Goal: Check status

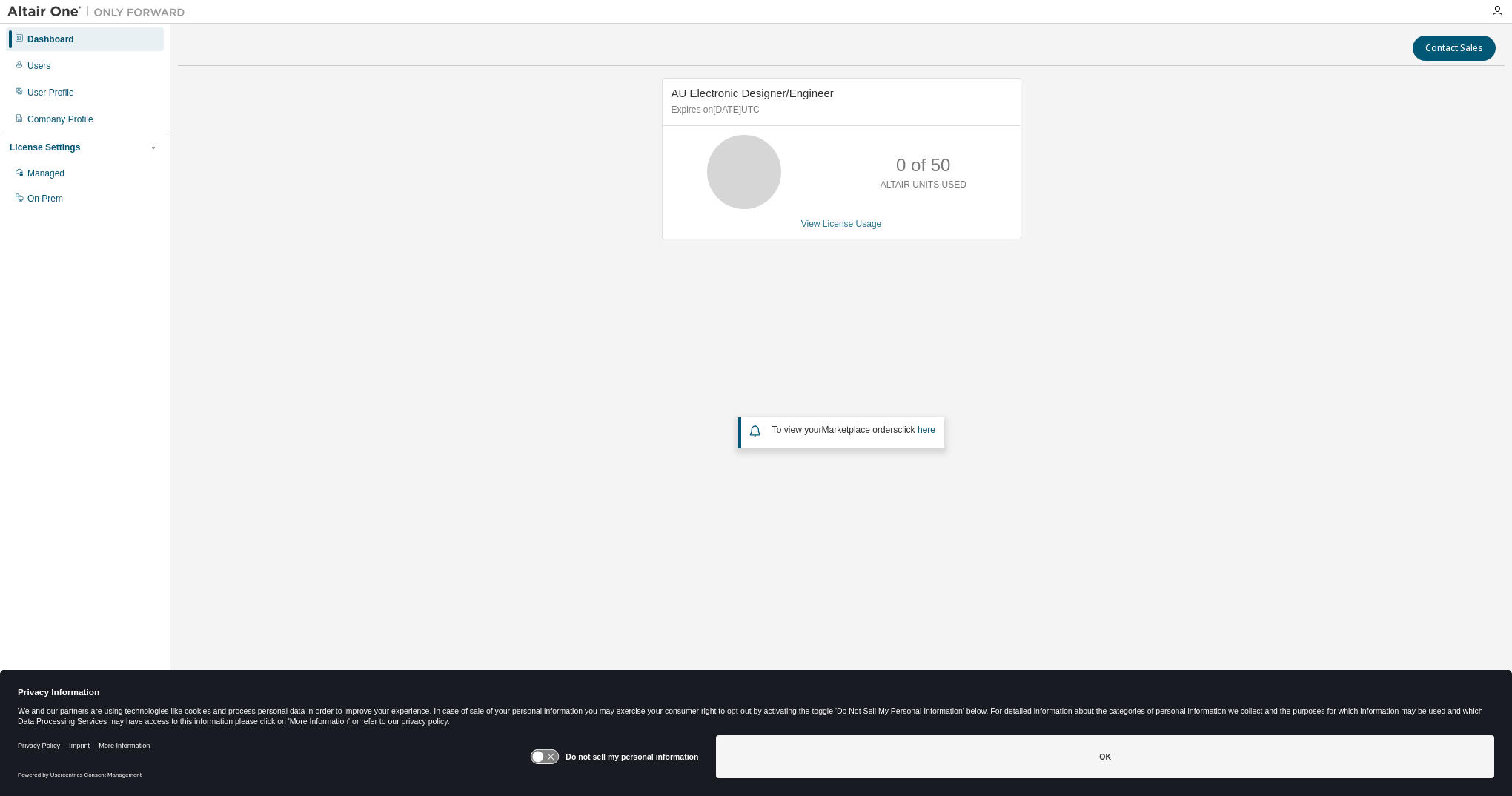
click at [835, 219] on link "View License Usage" at bounding box center [841, 224] width 81 height 10
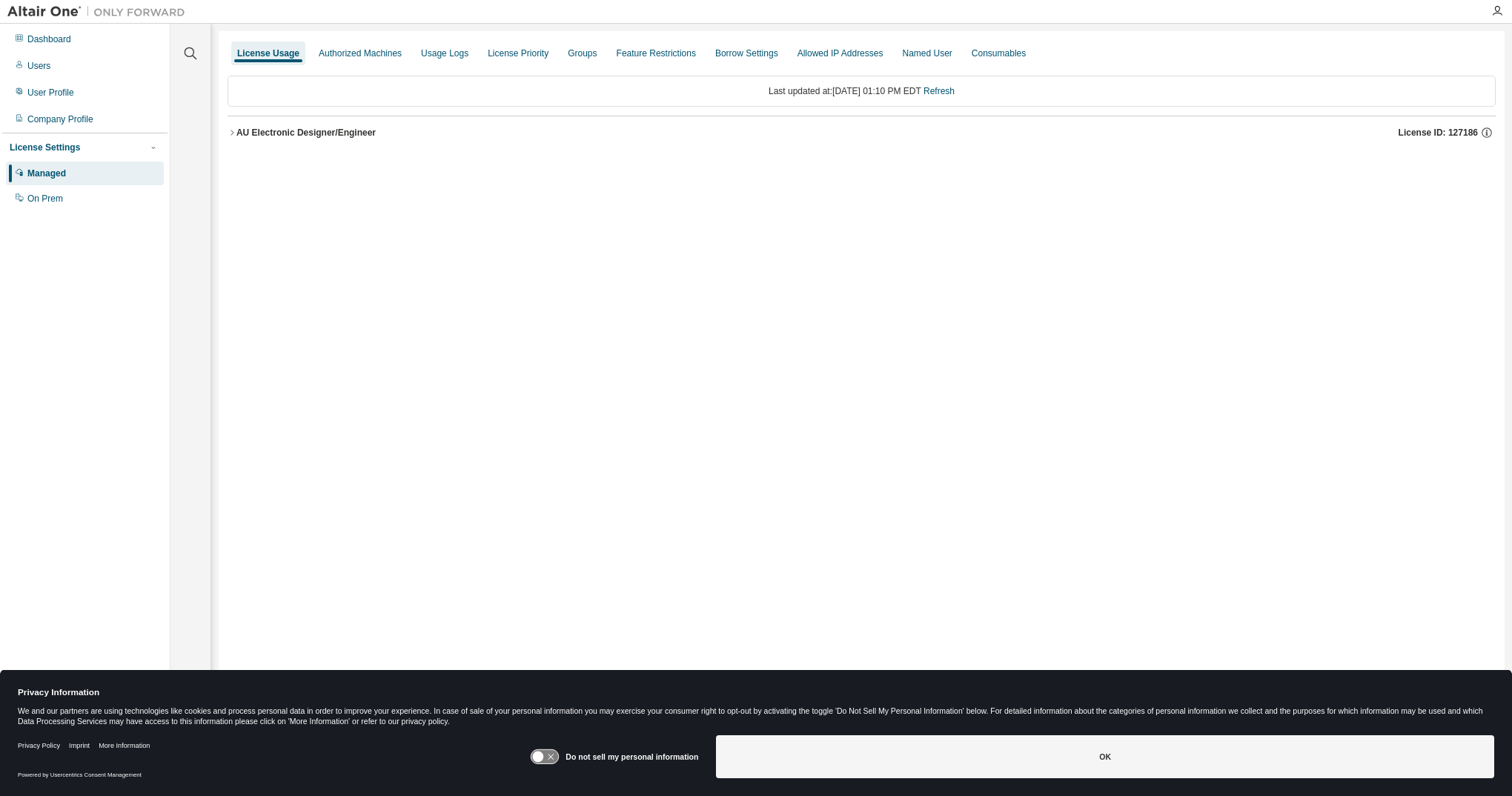
click at [303, 127] on div "AU Electronic Designer/Engineer" at bounding box center [307, 132] width 140 height 12
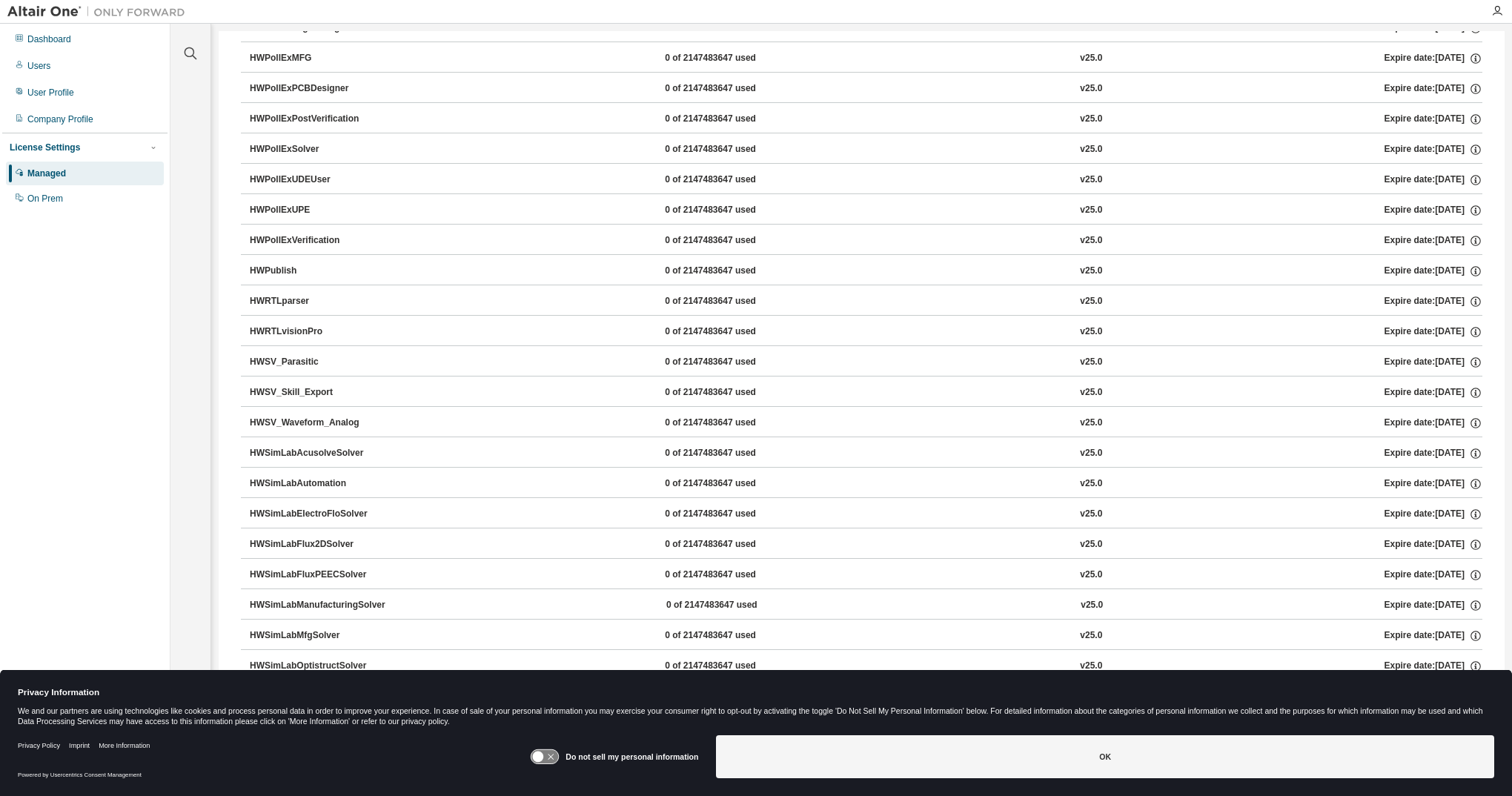
scroll to position [2815, 0]
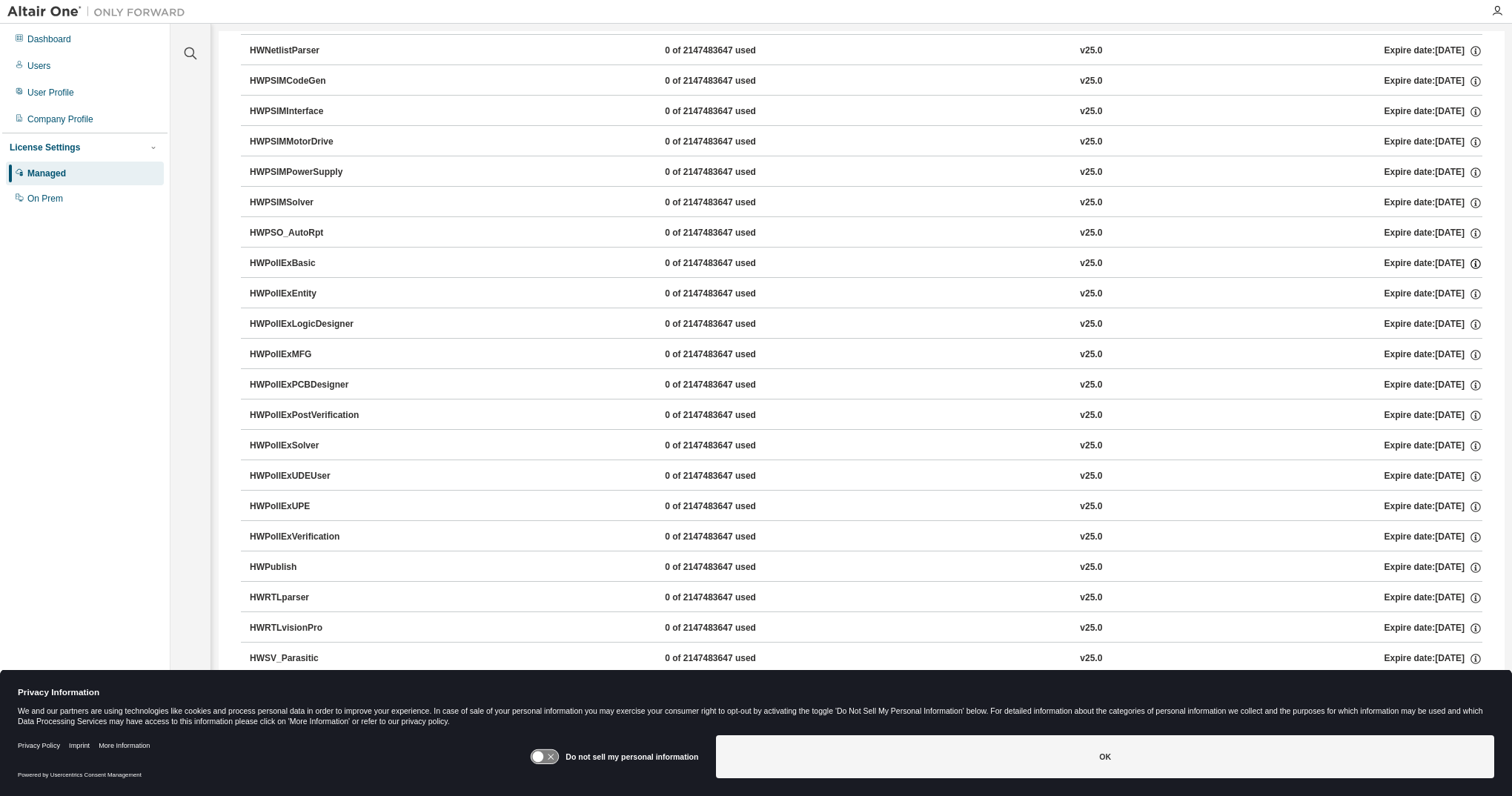
click at [1474, 263] on icon "button" at bounding box center [1475, 265] width 2 height 4
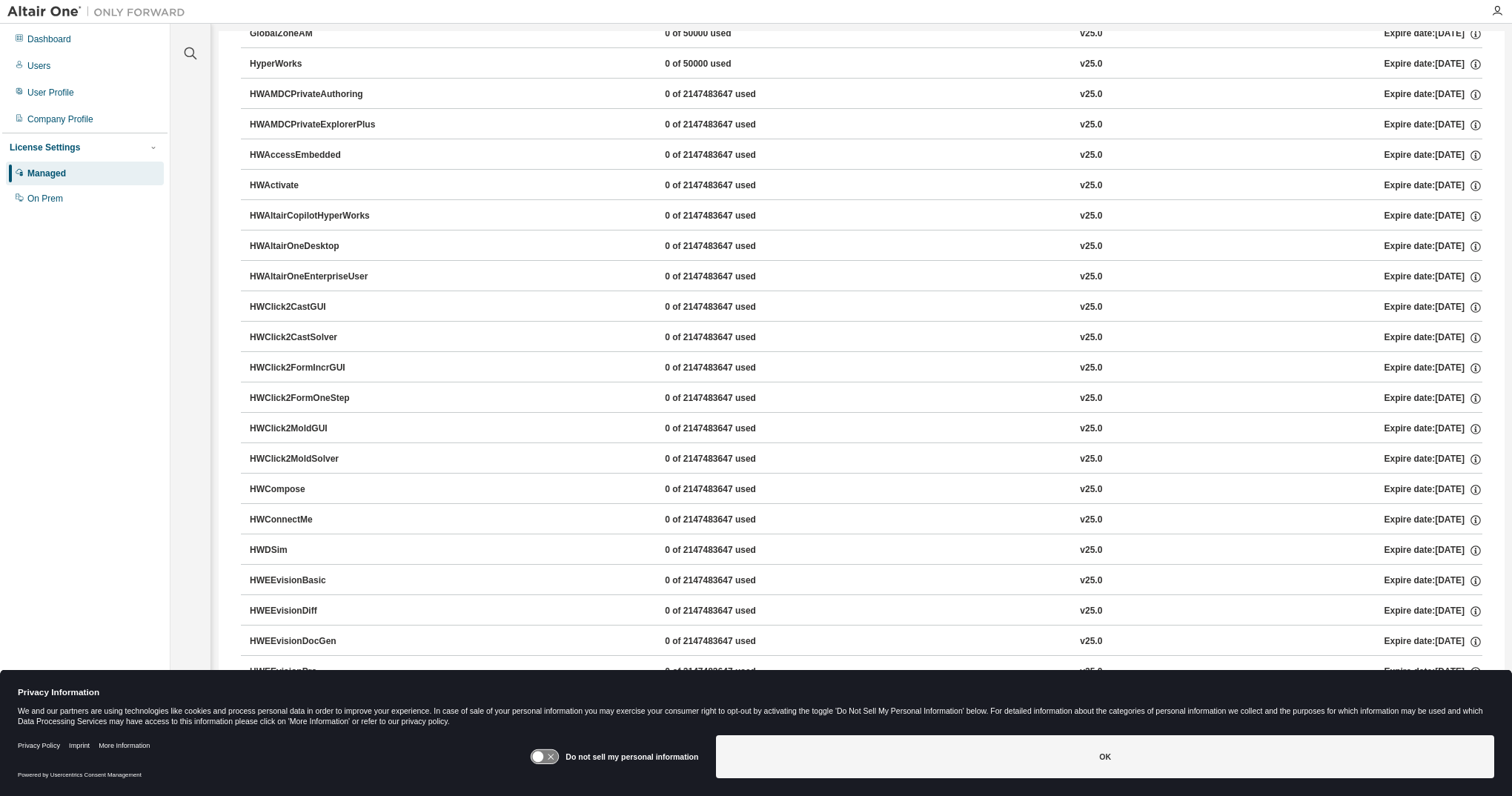
scroll to position [0, 0]
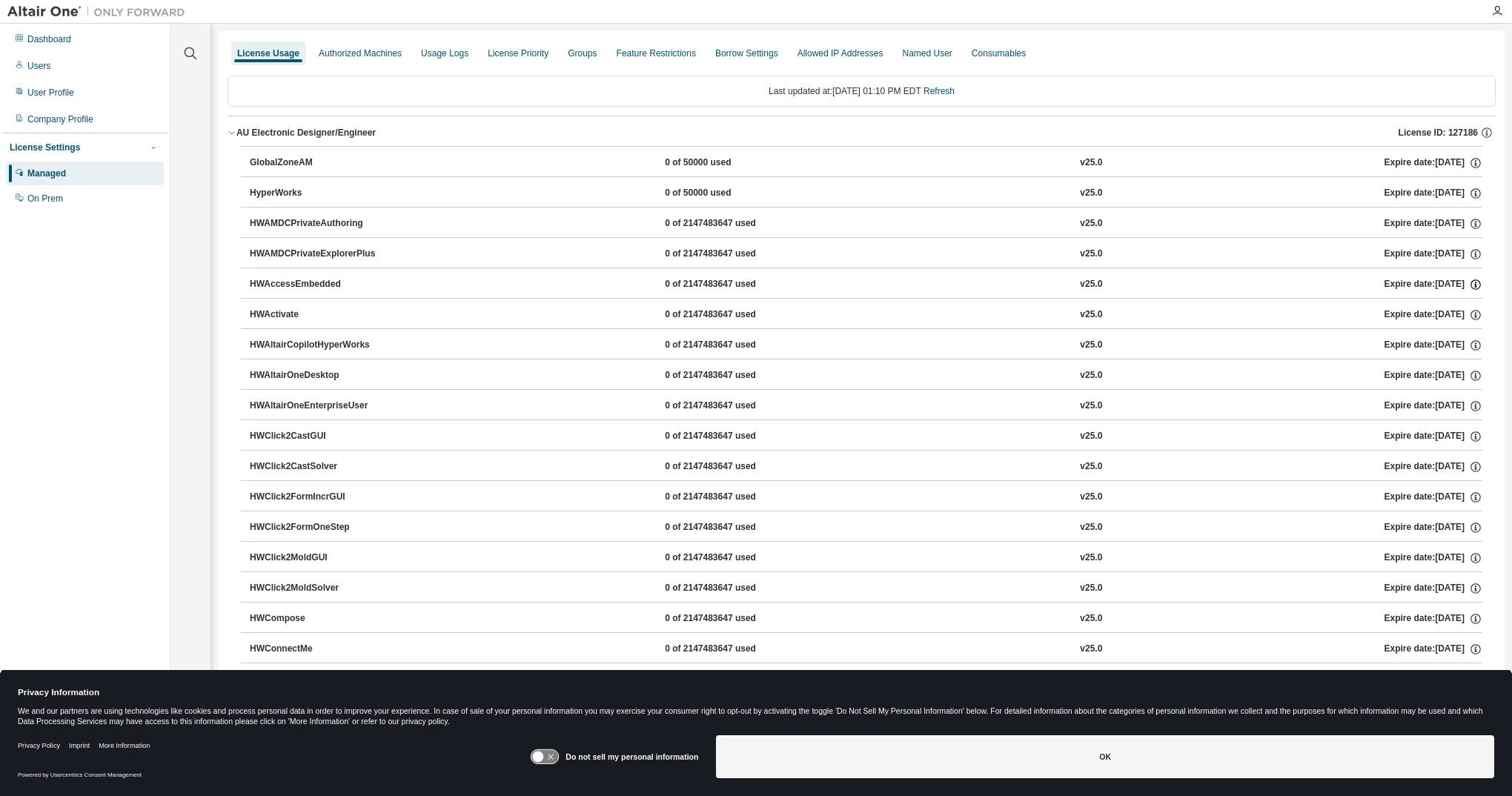
click at [1470, 283] on icon "button" at bounding box center [1475, 285] width 13 height 13
click at [361, 281] on div "HWAccessEmbedded" at bounding box center [316, 285] width 133 height 13
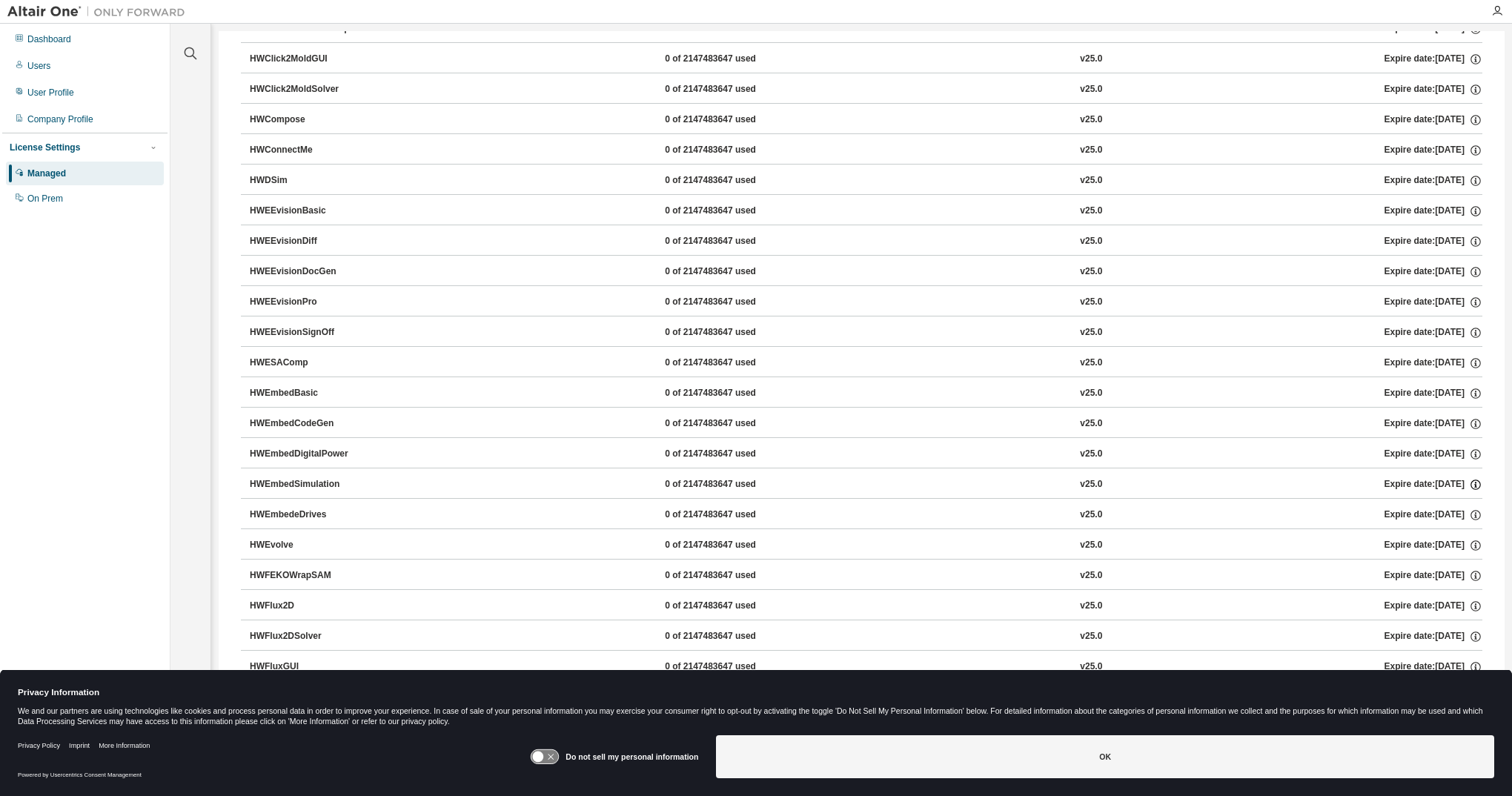
click at [1470, 480] on icon "button" at bounding box center [1475, 485] width 13 height 13
click at [41, 34] on div "Dashboard" at bounding box center [49, 39] width 43 height 12
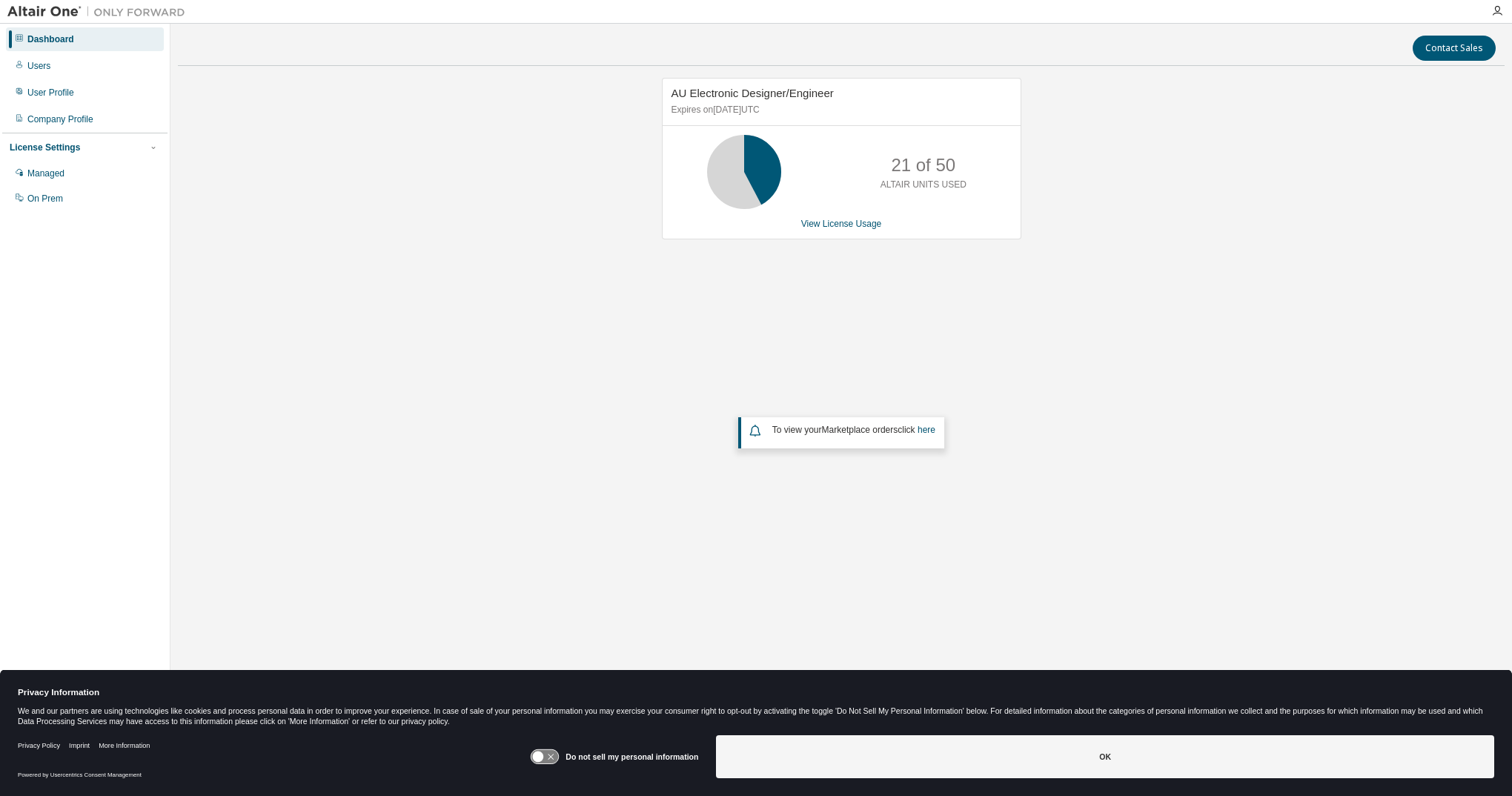
click at [433, 240] on div "AU Electronic Designer/Engineer Expires on October 15, 2025 UTC 21 of 50 ALTAIR…" at bounding box center [841, 336] width 1326 height 517
click at [542, 757] on icon at bounding box center [539, 757] width 11 height 11
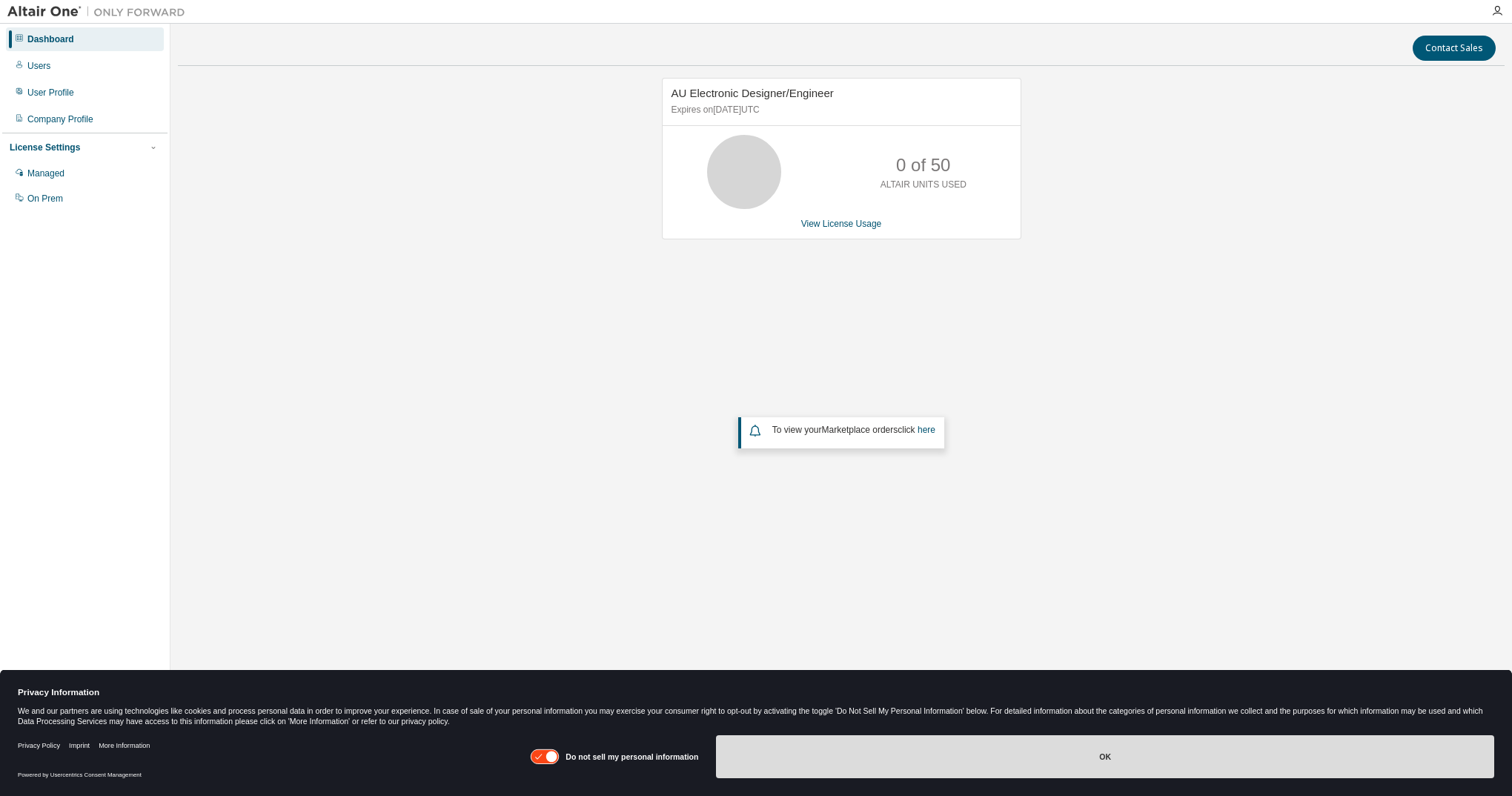
click at [1103, 752] on button "OK" at bounding box center [1105, 756] width 778 height 43
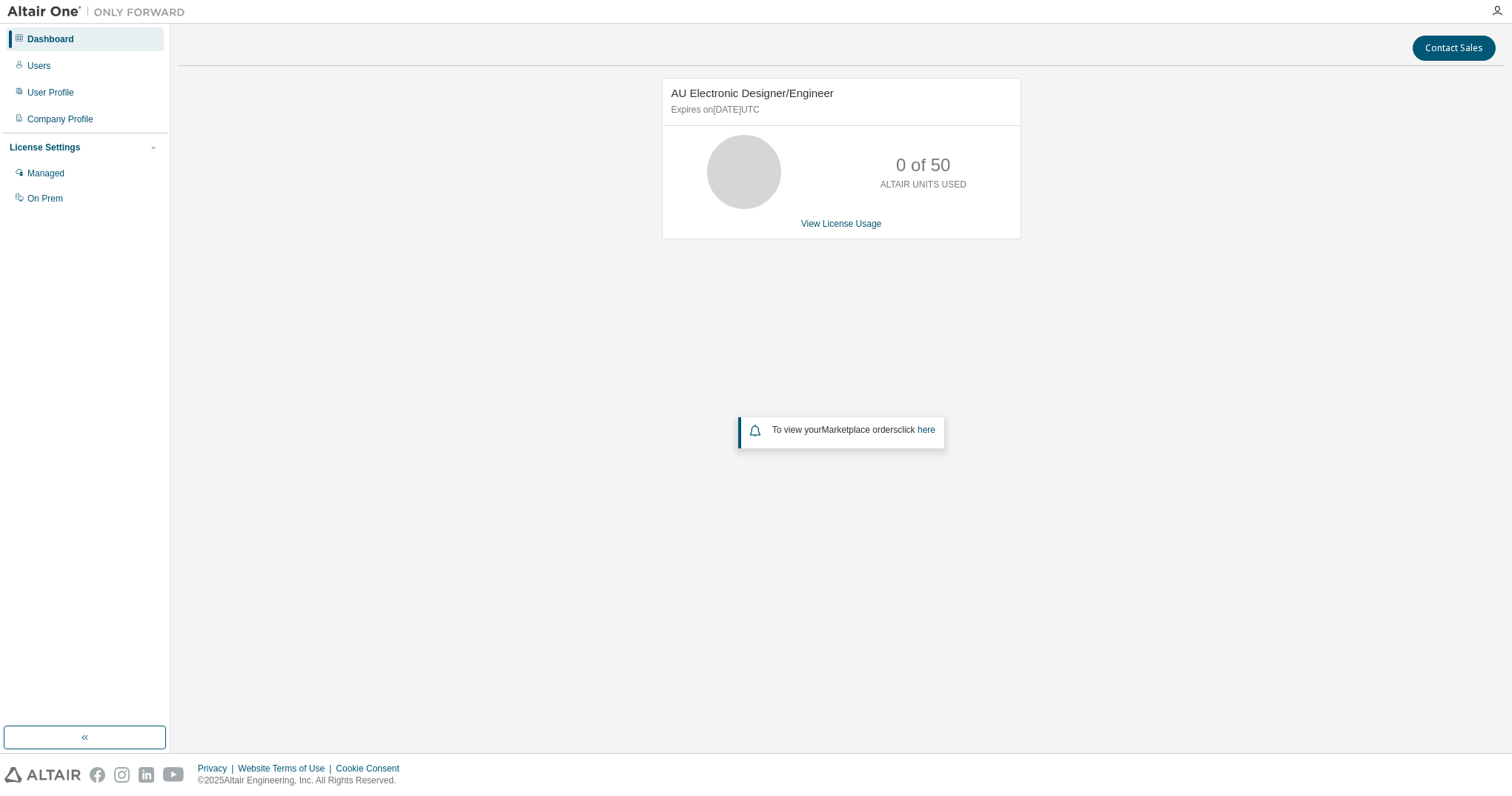
click at [523, 398] on div "AU Electronic Designer/Engineer Expires on October 15, 2025 UTC 0 of 50 ALTAIR …" at bounding box center [841, 336] width 1326 height 517
